Goal: Transaction & Acquisition: Obtain resource

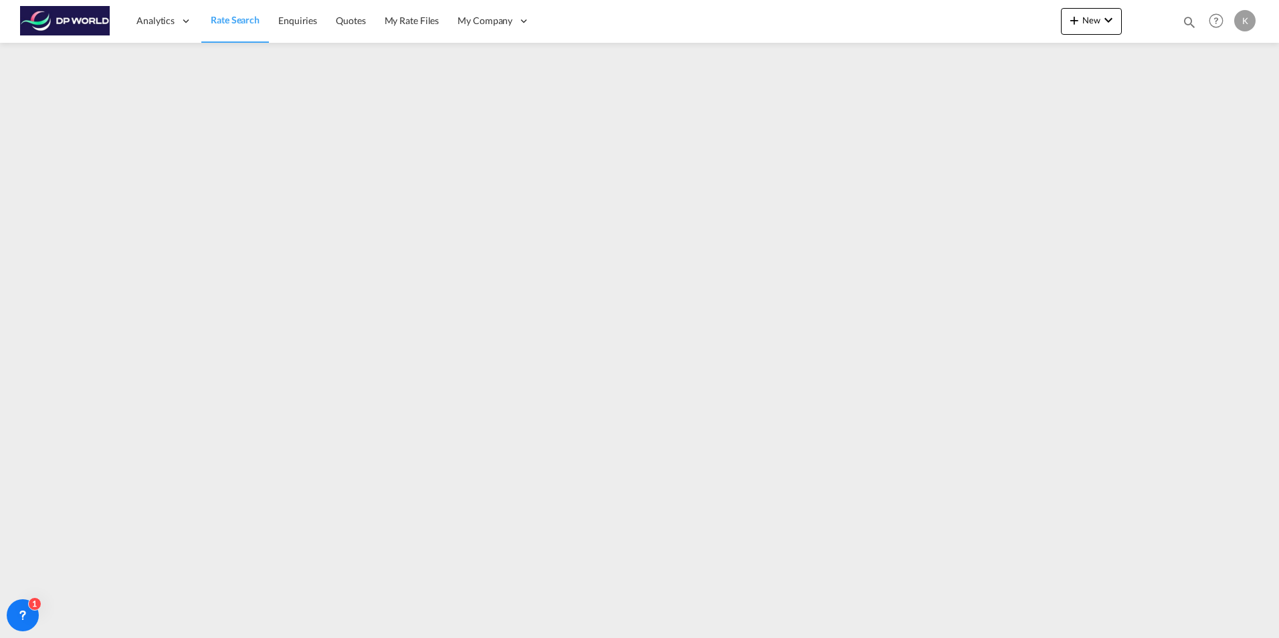
click at [231, 22] on span "Rate Search" at bounding box center [235, 19] width 49 height 11
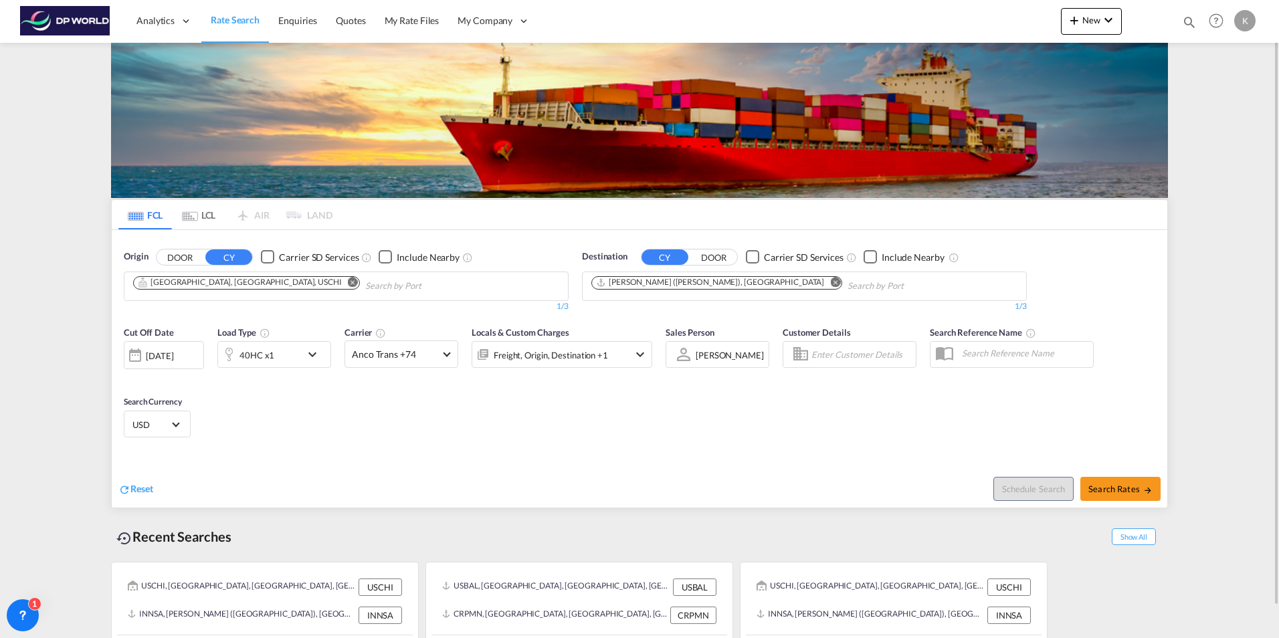
click at [348, 282] on md-icon "Remove" at bounding box center [353, 282] width 10 height 10
click at [830, 282] on md-icon "Remove" at bounding box center [835, 282] width 10 height 10
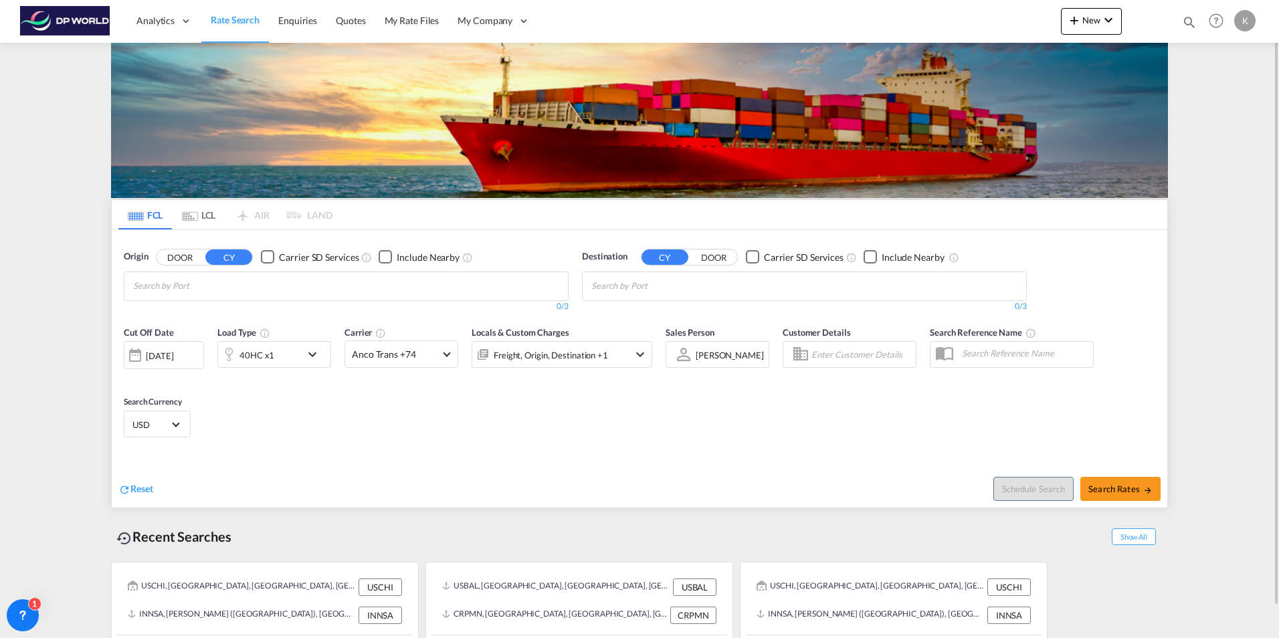
drag, startPoint x: 298, startPoint y: 442, endPoint x: 298, endPoint y: 394, distance: 48.1
click at [298, 440] on div "Cut Off Date [DATE] [DATE] Load Type 40HC x1 Carrier Anco Trans +74 Online Rate…" at bounding box center [639, 384] width 1055 height 130
click at [302, 276] on body "Analytics Dashboard Rate Search Enquiries Quotes My Rate Files My Company" at bounding box center [639, 319] width 1279 height 638
type input "[GEOGRAPHIC_DATA]"
click at [231, 302] on div "[GEOGRAPHIC_DATA] , [GEOGRAPHIC_DATA] [GEOGRAPHIC_DATA] USHOU" at bounding box center [237, 321] width 254 height 48
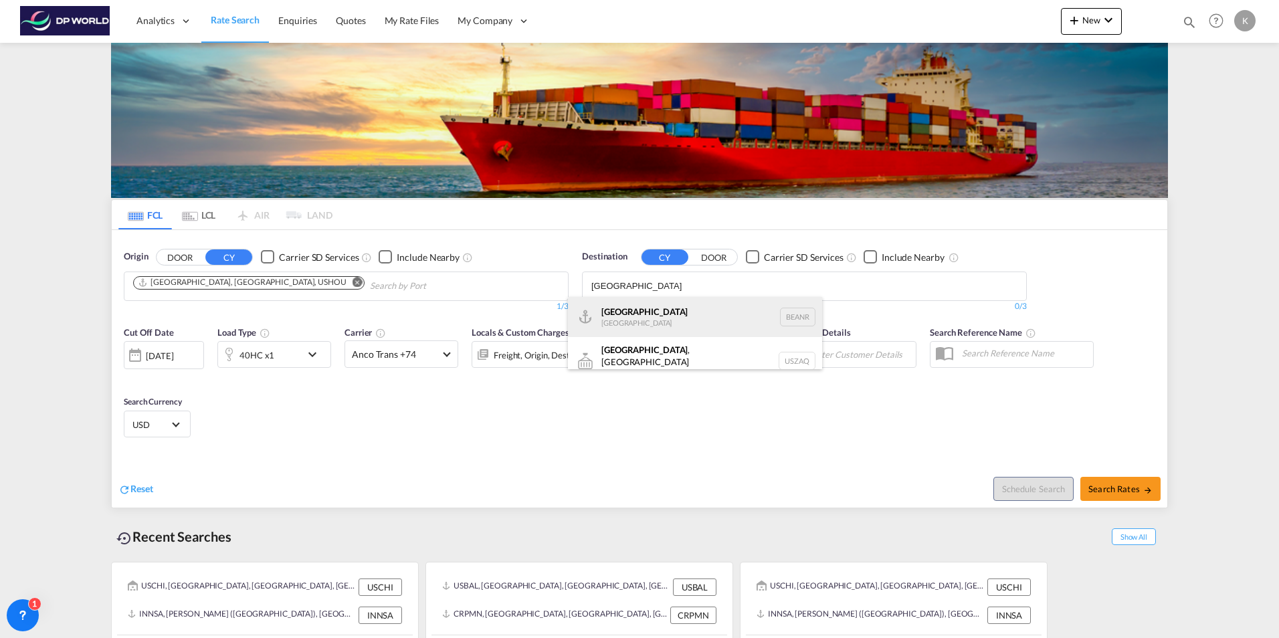
type input "[GEOGRAPHIC_DATA]"
click at [653, 326] on div "[GEOGRAPHIC_DATA] [GEOGRAPHIC_DATA] BEANR" at bounding box center [695, 317] width 254 height 40
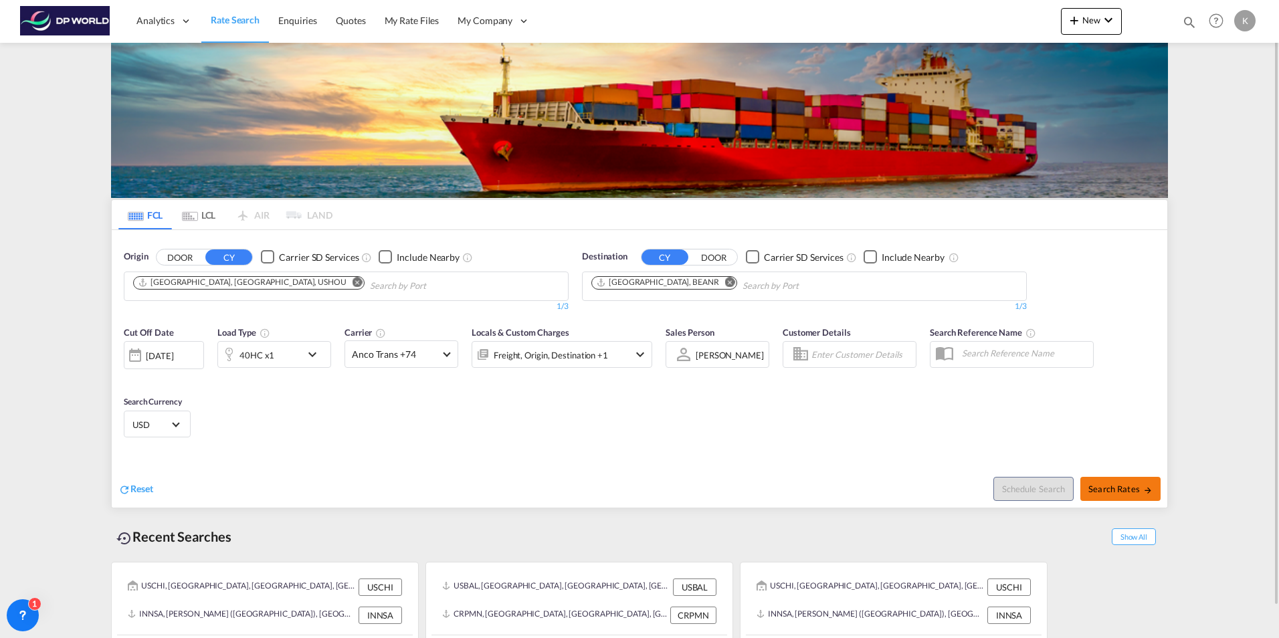
click at [1127, 491] on span "Search Rates" at bounding box center [1120, 488] width 64 height 11
type input "USHOU to BEANR / [DATE]"
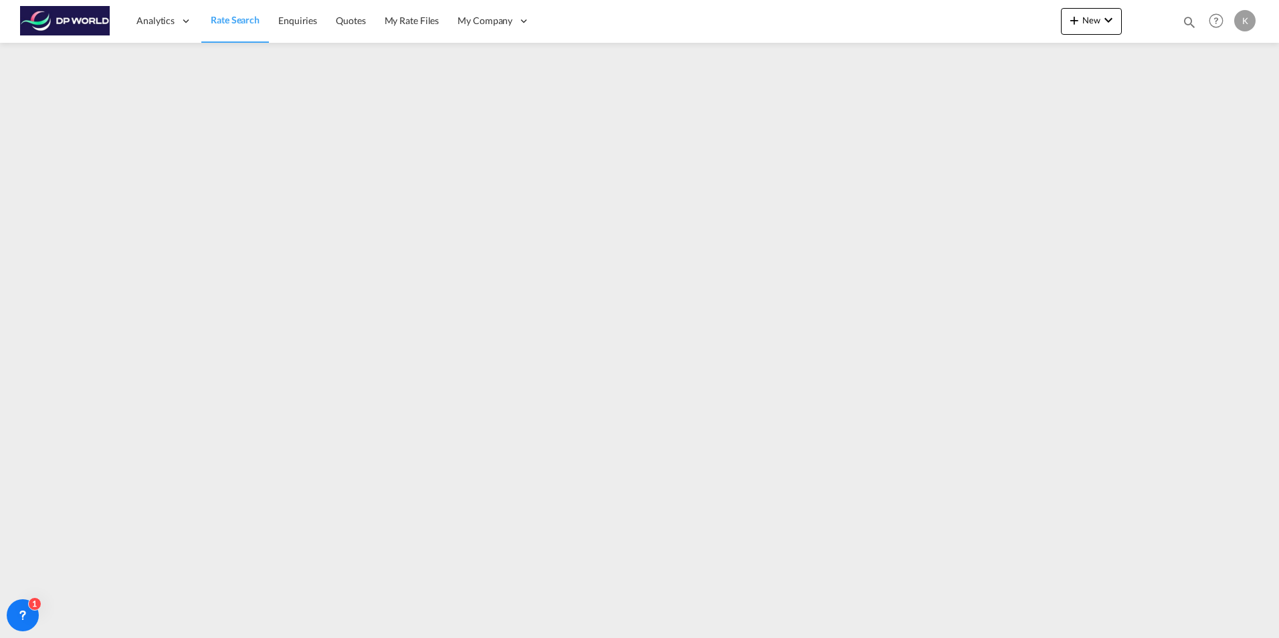
click at [240, 21] on span "Rate Search" at bounding box center [235, 19] width 49 height 11
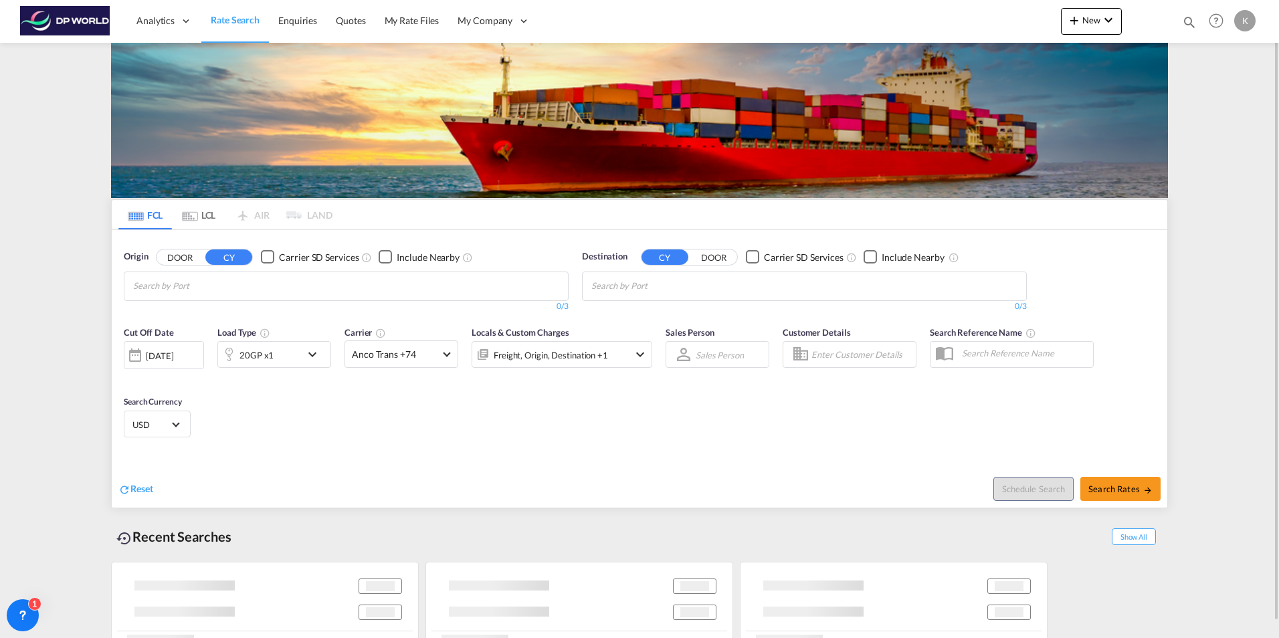
click at [188, 286] on input "Chips input." at bounding box center [196, 285] width 127 height 21
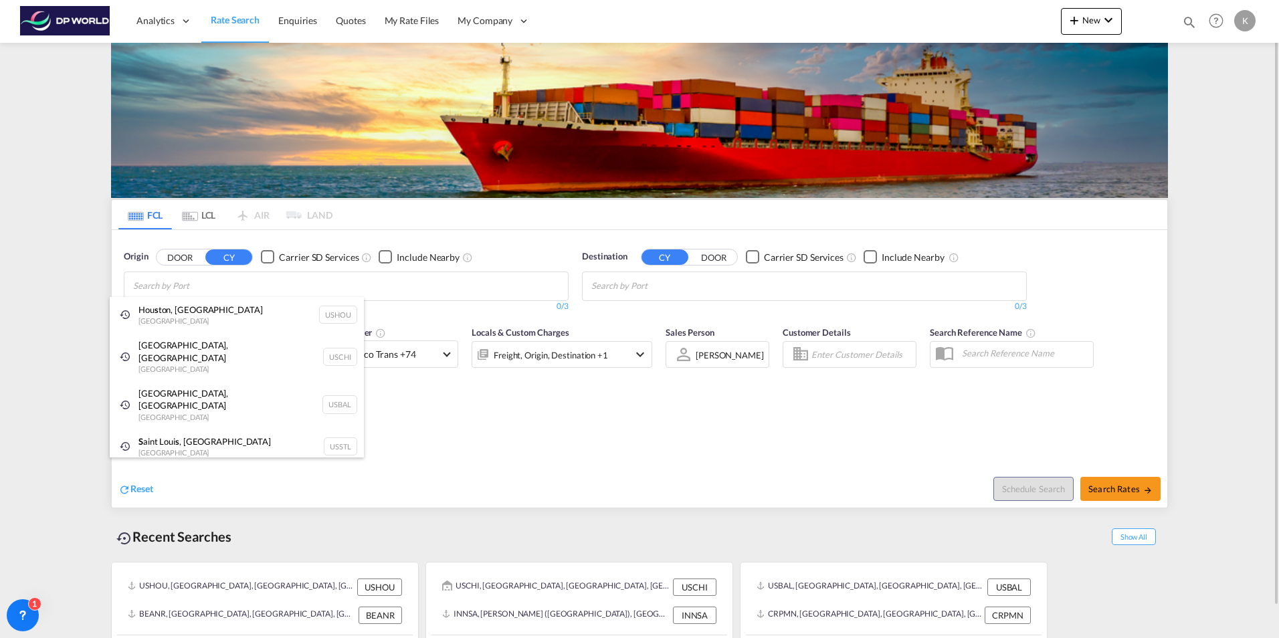
type input "s"
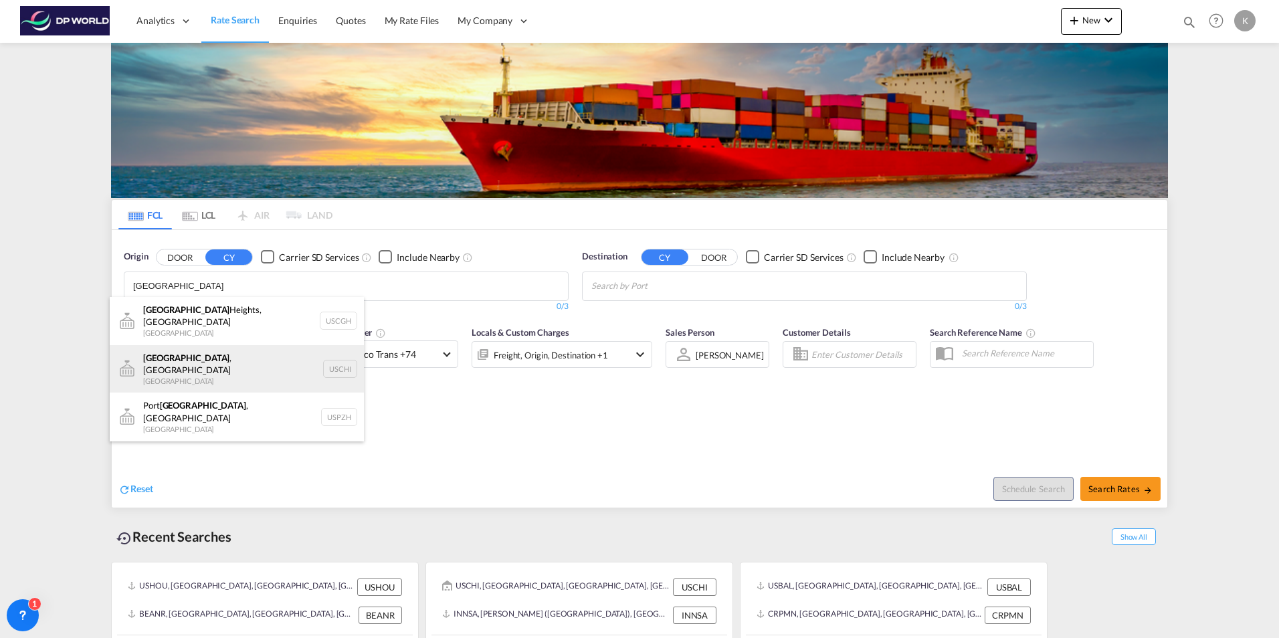
type input "[GEOGRAPHIC_DATA]"
click at [198, 358] on div "[GEOGRAPHIC_DATA] , IL United States USCHI" at bounding box center [237, 369] width 254 height 48
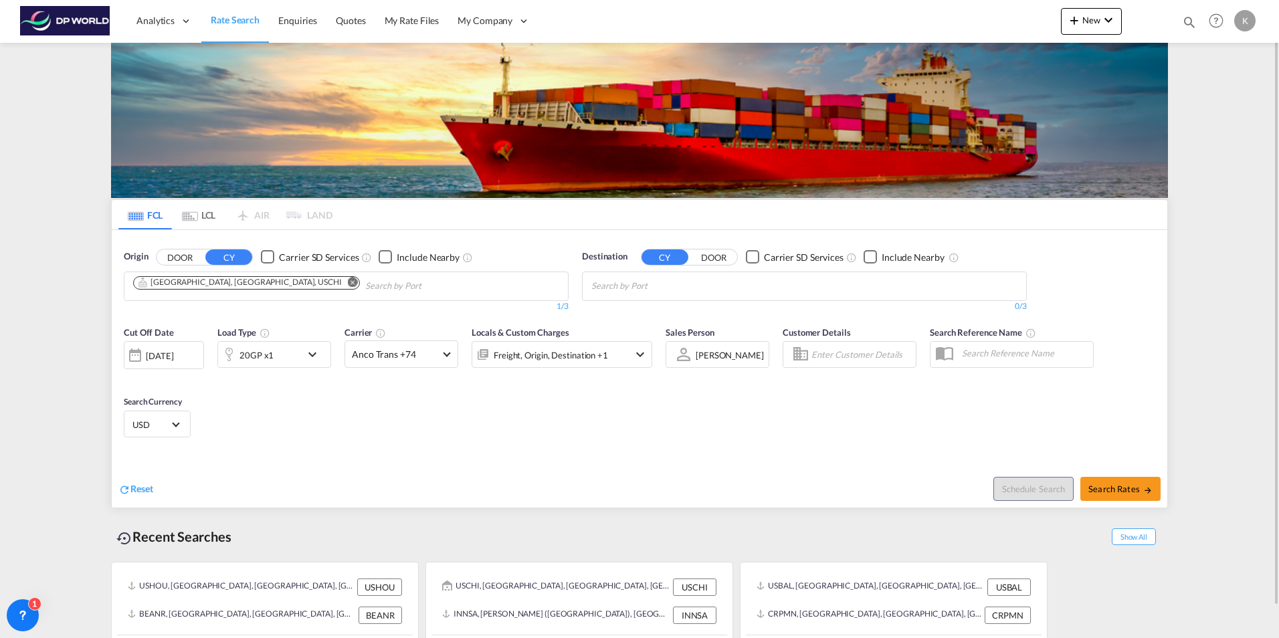
click at [649, 287] on input "Chips input." at bounding box center [654, 285] width 127 height 21
type input "nhava"
click at [673, 310] on div "[PERSON_NAME] ( [GEOGRAPHIC_DATA]) [GEOGRAPHIC_DATA] [GEOGRAPHIC_DATA]" at bounding box center [695, 317] width 254 height 40
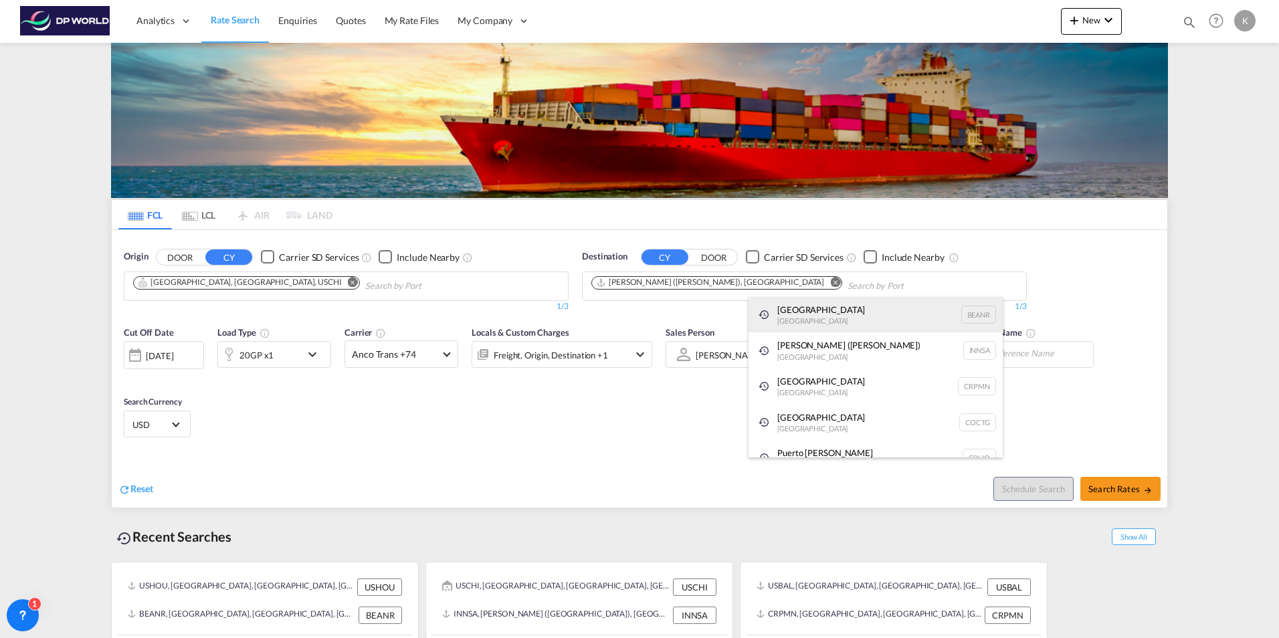
click at [837, 317] on div "[GEOGRAPHIC_DATA] [GEOGRAPHIC_DATA] BEANR" at bounding box center [875, 315] width 254 height 36
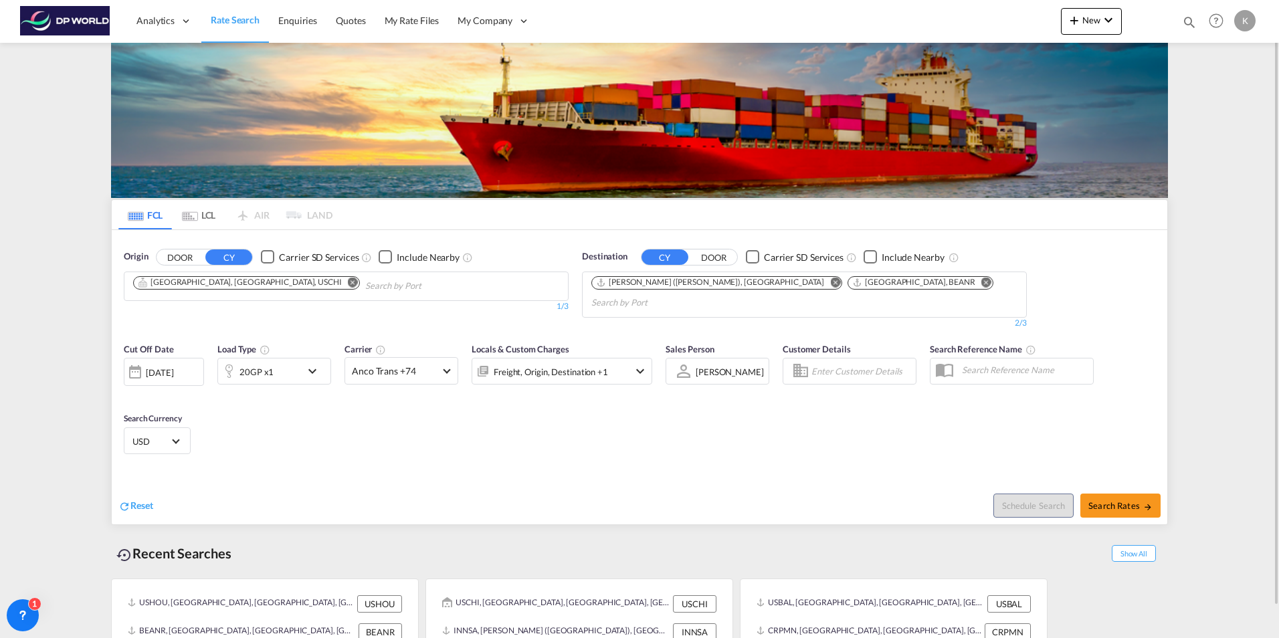
click at [981, 282] on md-icon "Remove" at bounding box center [986, 282] width 10 height 10
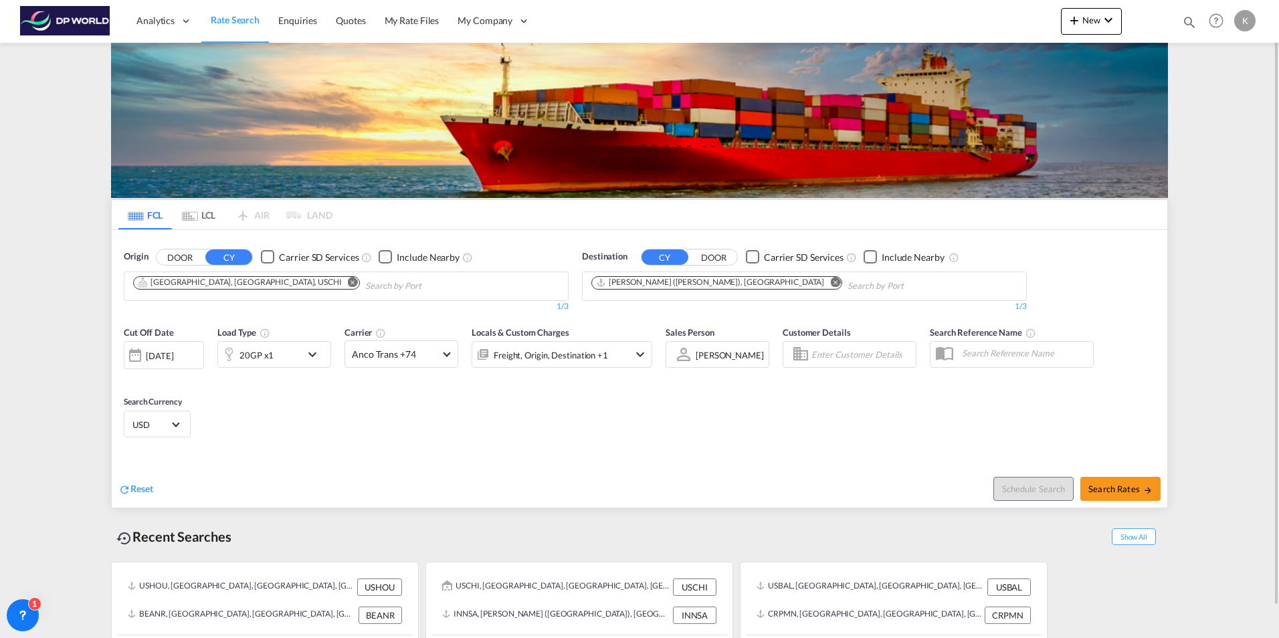
click at [315, 352] on md-icon "icon-chevron-down" at bounding box center [315, 354] width 23 height 16
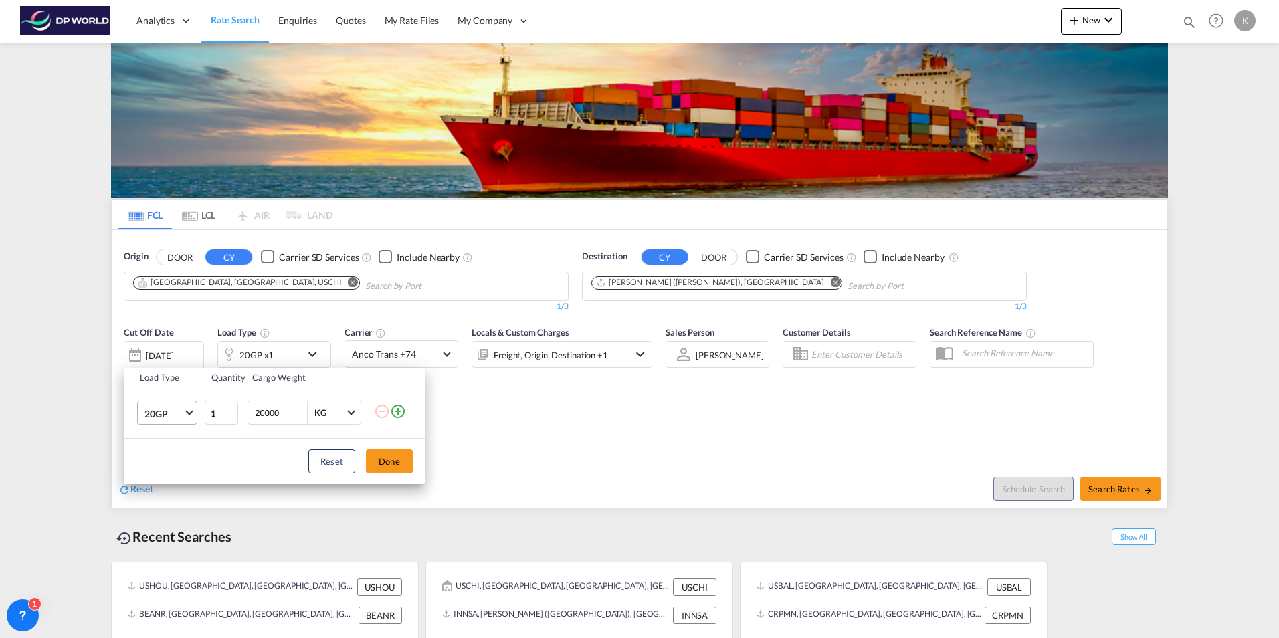
click at [185, 417] on md-select-value "20GP" at bounding box center [169, 412] width 53 height 23
click at [180, 481] on md-option "40HC" at bounding box center [179, 477] width 91 height 32
click at [388, 463] on button "Done" at bounding box center [389, 461] width 47 height 24
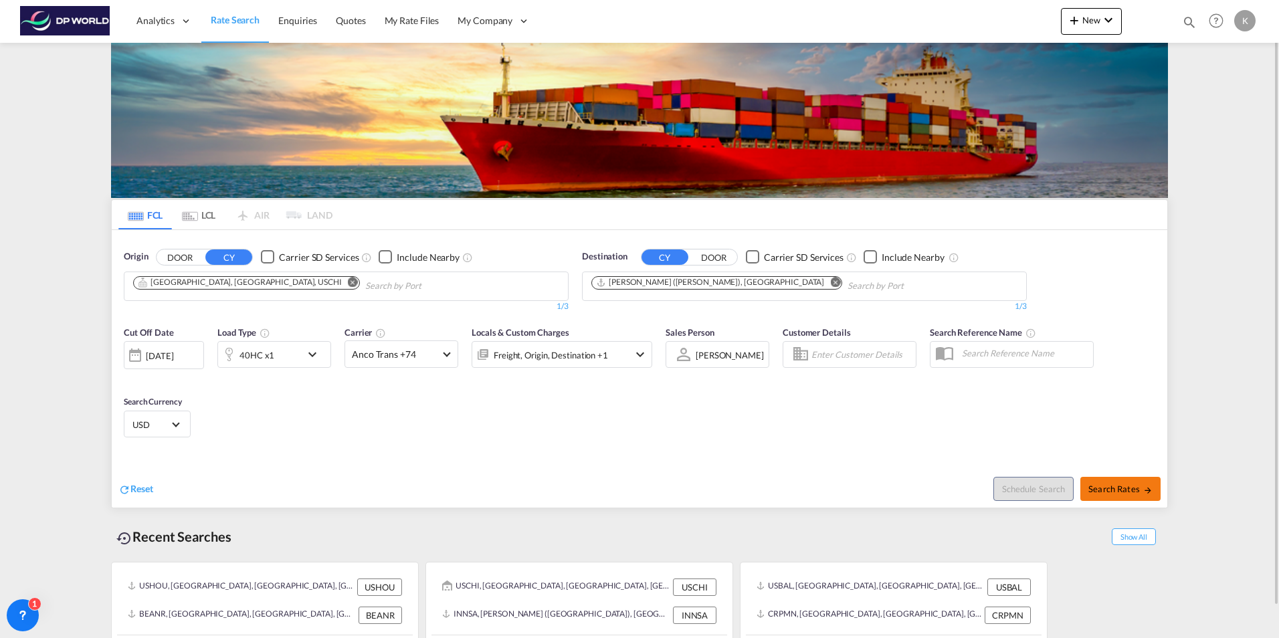
click at [1113, 490] on span "Search Rates" at bounding box center [1120, 488] width 64 height 11
type input "USCHI to INNSA / [DATE]"
